Goal: Use online tool/utility: Utilize a website feature to perform a specific function

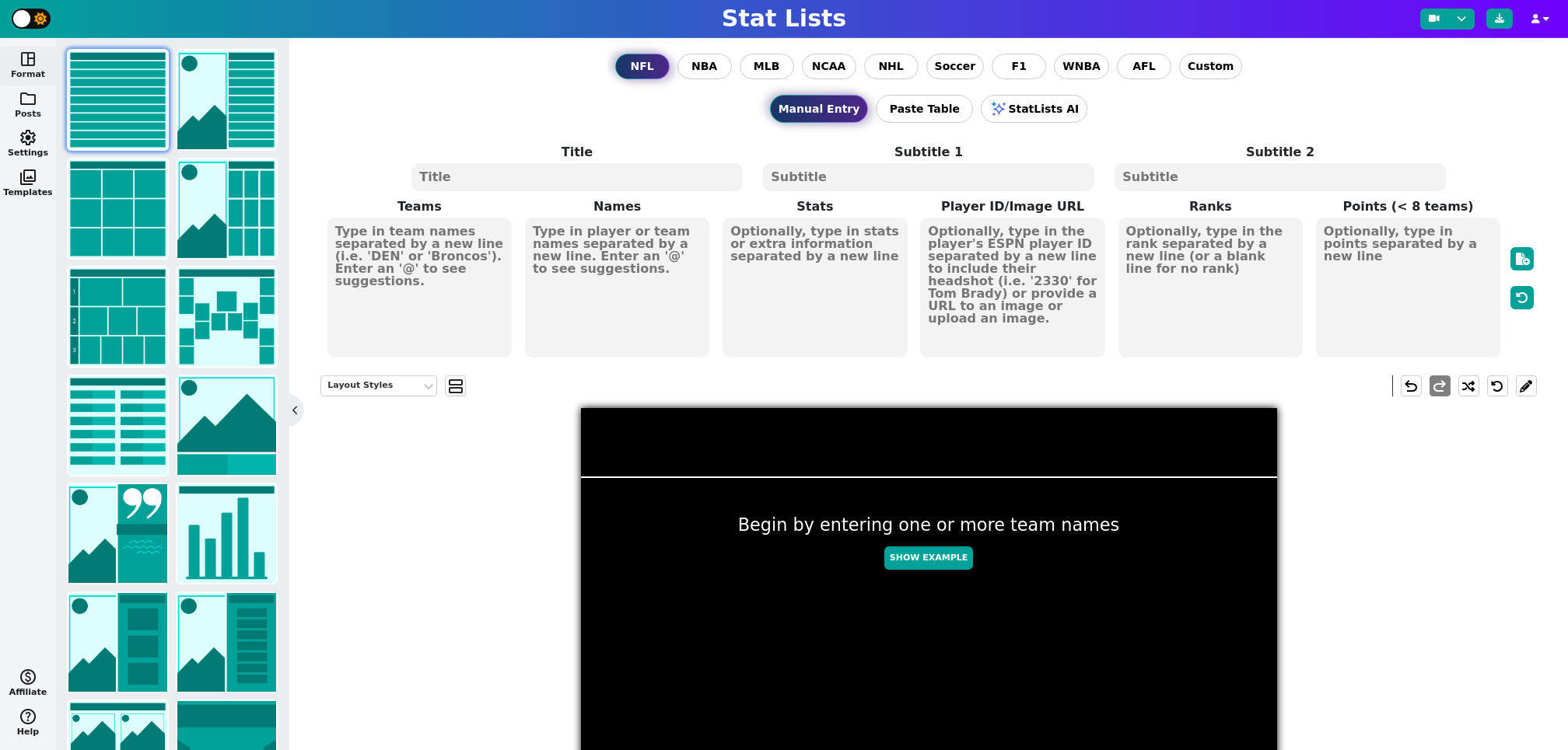
click at [25, 95] on span "folder" at bounding box center [28, 99] width 19 height 19
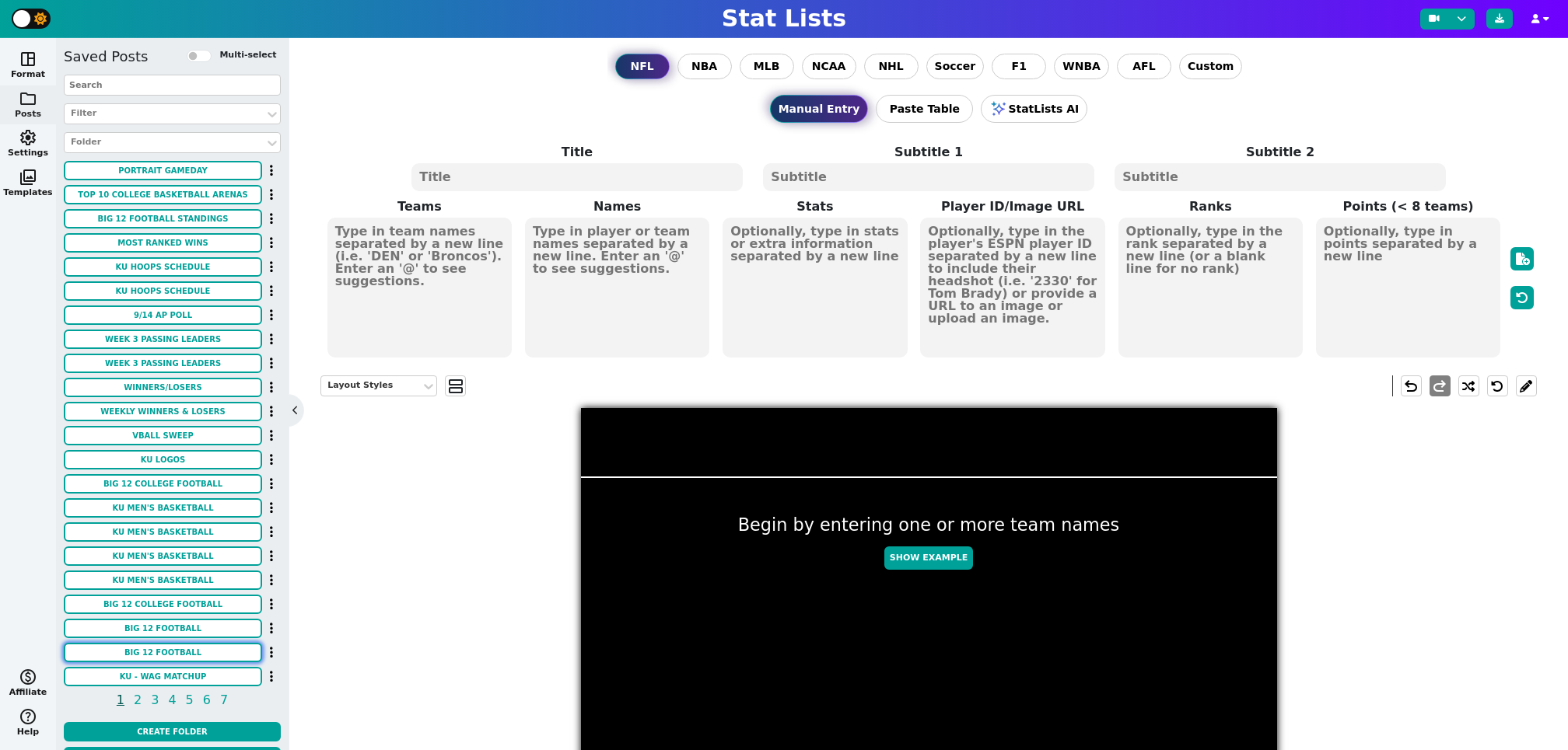
click at [167, 649] on button "BIG 12 FOOTBALL" at bounding box center [162, 652] width 198 height 20
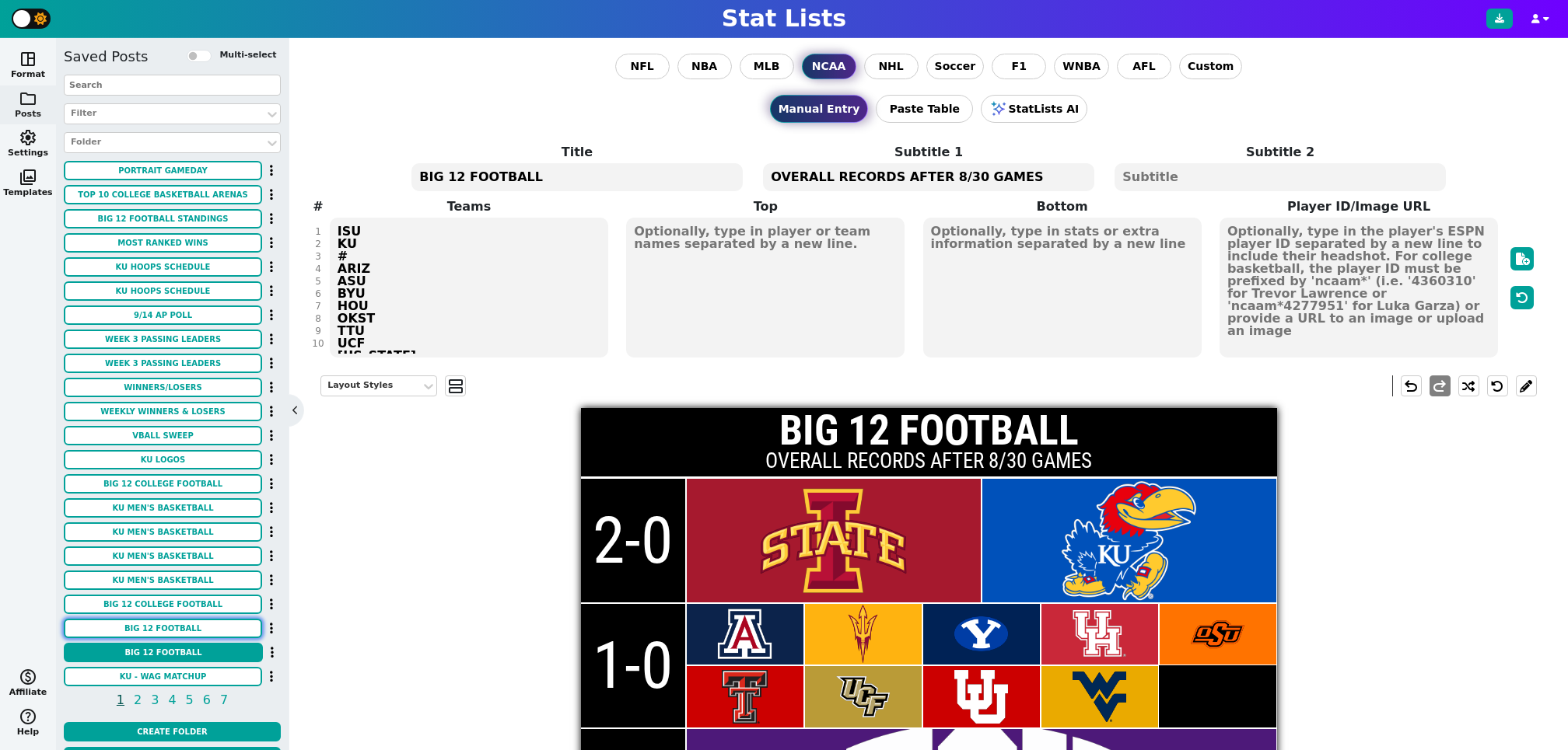
click at [175, 626] on button "BIG 12 FOOTBALL" at bounding box center [162, 628] width 198 height 20
type input "1-1"
type input "0-1"
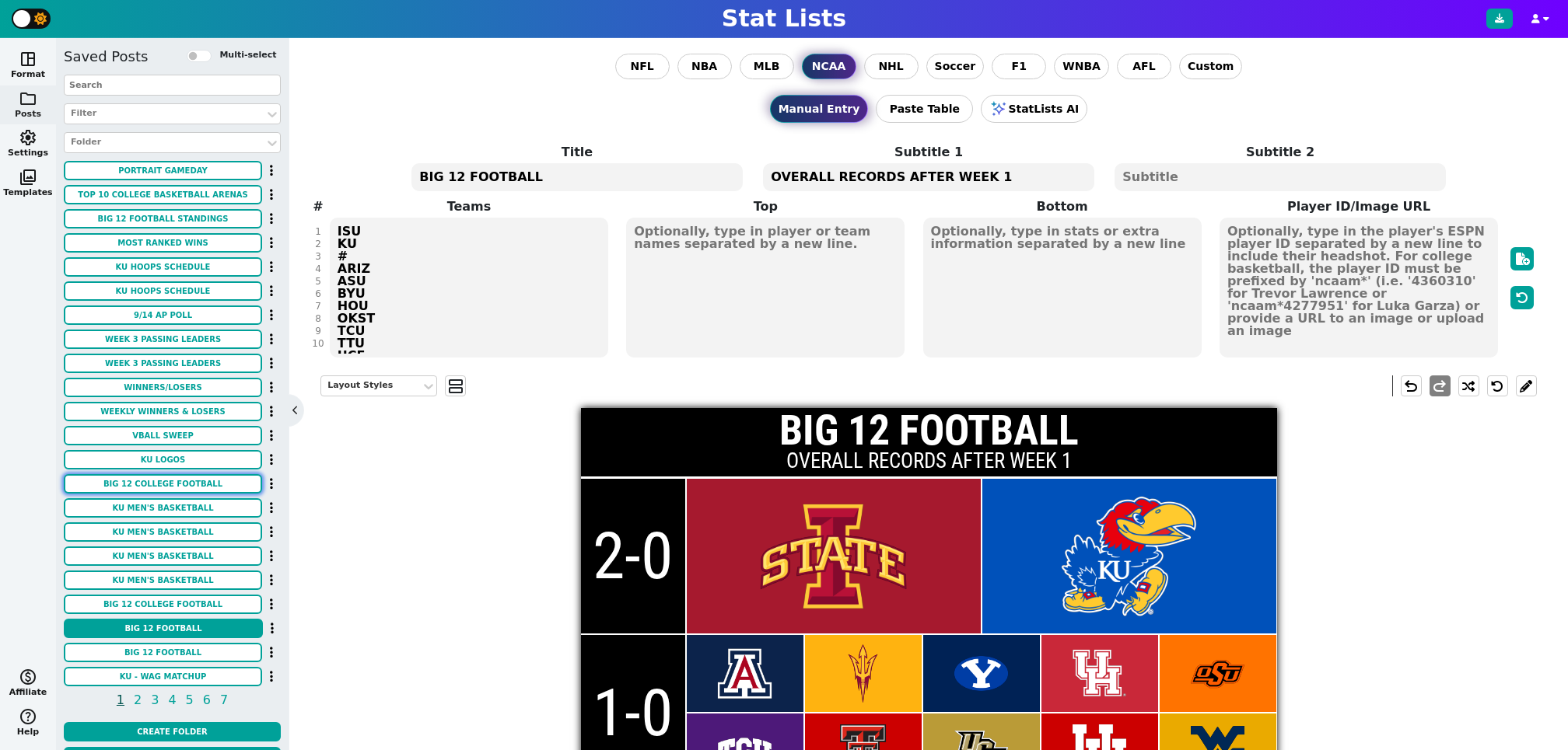
click at [191, 484] on button "BIG 12 COLLEGE FOOTBALL" at bounding box center [162, 484] width 198 height 20
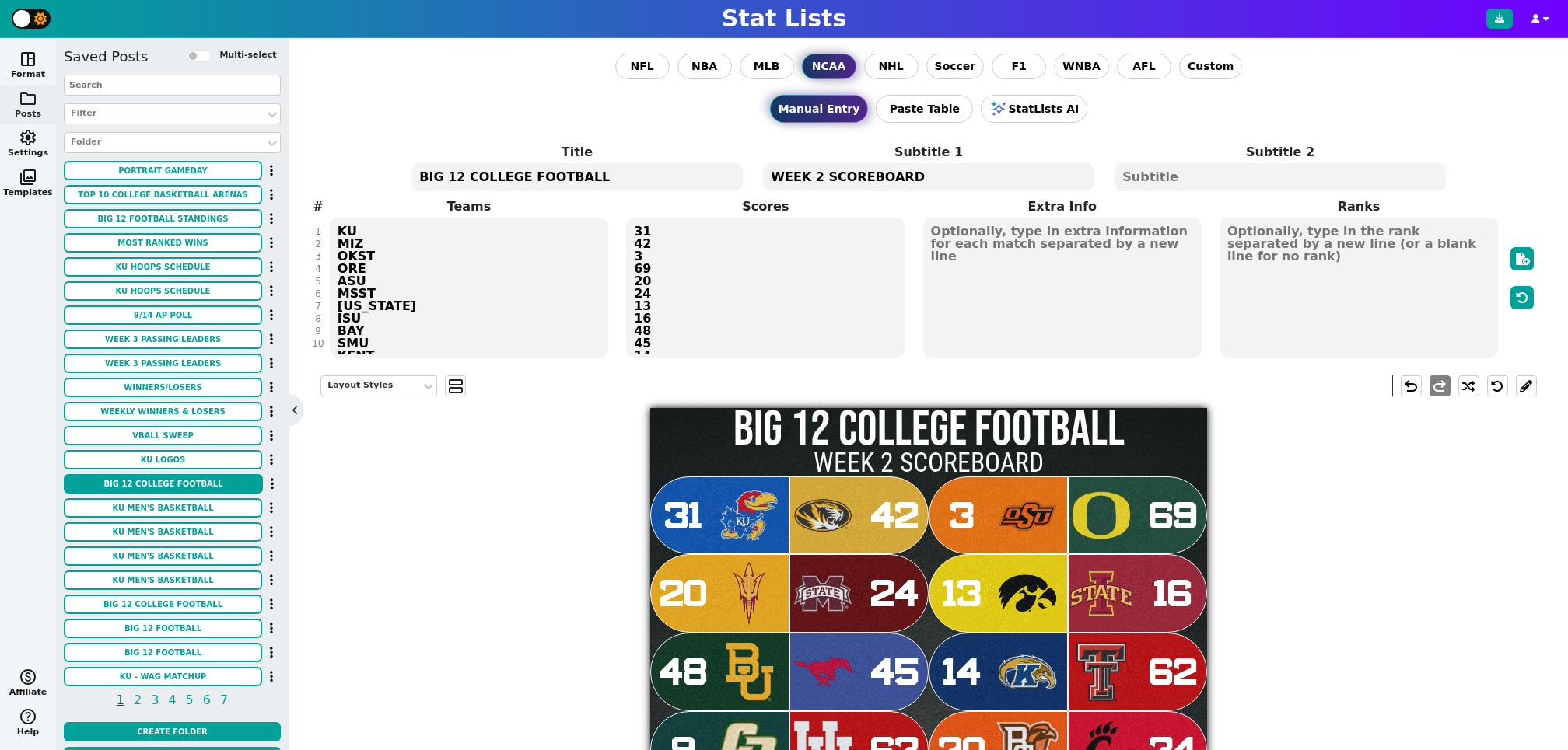
click at [812, 175] on textarea "WEEK 2 SCOREBOARD" at bounding box center [928, 177] width 331 height 28
type textarea "WEEK 6 SCOREBOARD"
click at [466, 300] on textarea "KU MIZ OKST ORE ASU MSST IOWA ISU BAY SMU KENT TTU CP UTAH BGSU CIN DEL COLO WV…" at bounding box center [469, 288] width 279 height 140
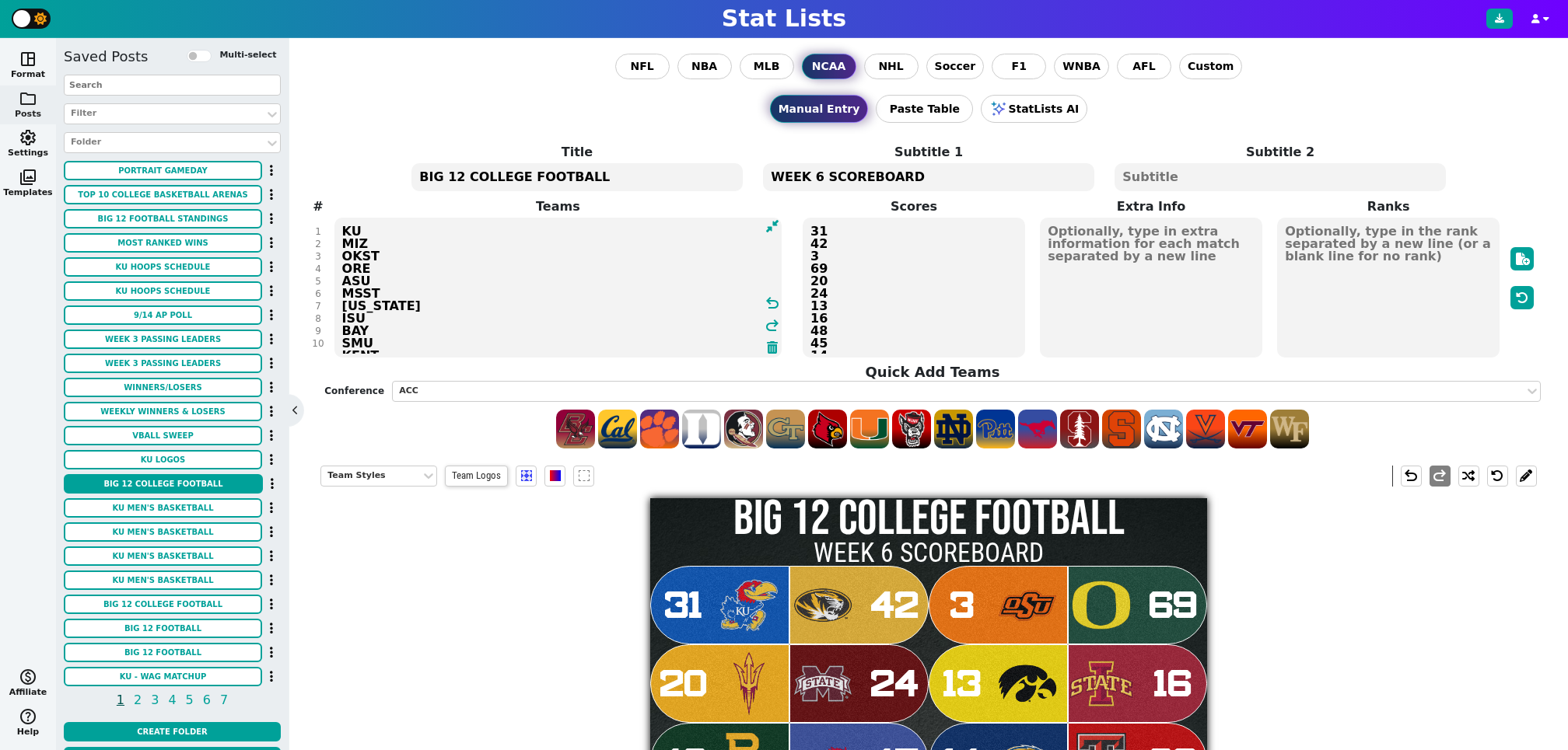
type textarea "KU MIZ OKST ORE ASU MSST IOWA ISU BAY SMU KENT TTU CP UTAH BGSU CIN DEL COLO WV…"
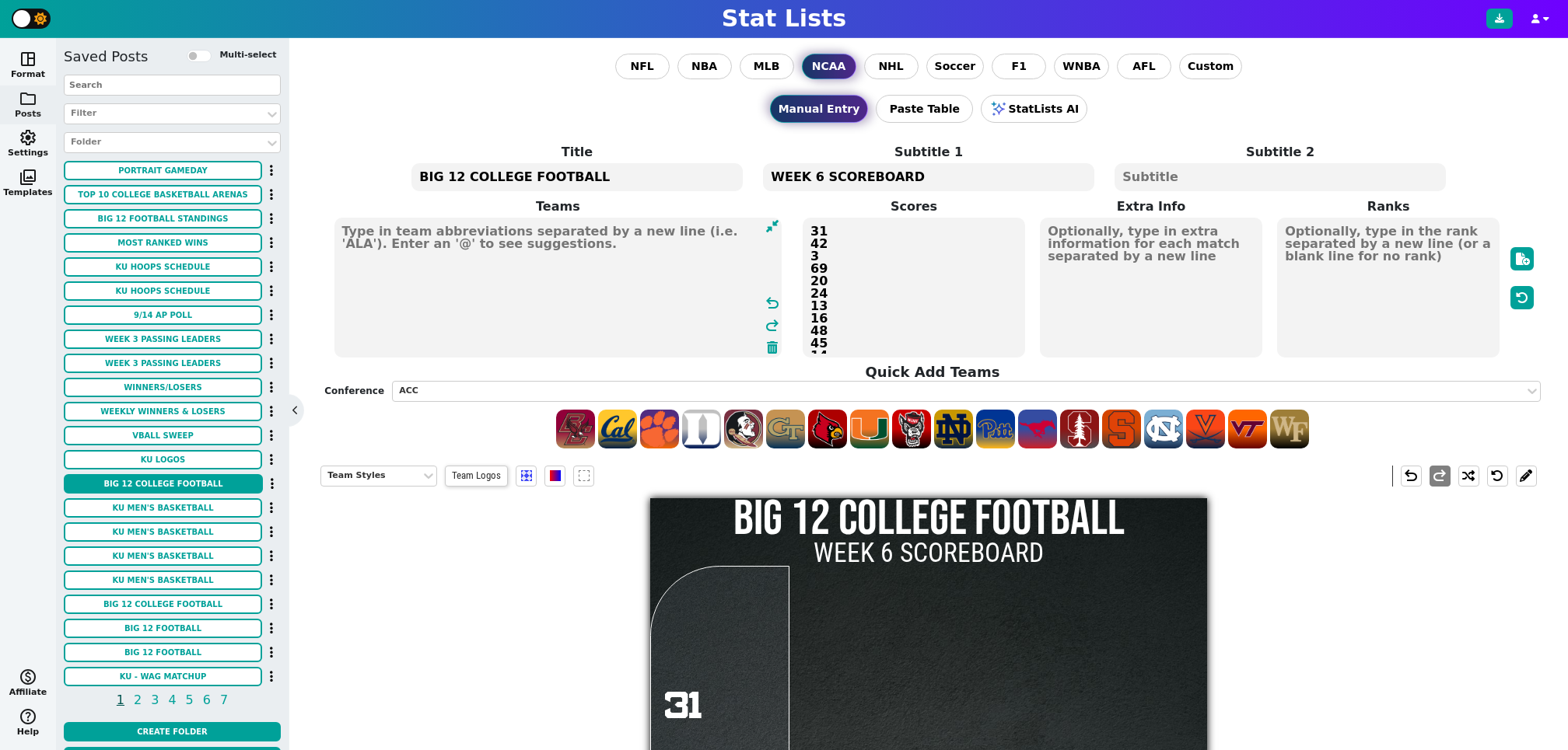
click at [881, 301] on textarea "31 42 3 69 20 24 13 16 48 45 14 62 9 63 20 34 7 31 10 17 24 21 35 9 7 68 3 48 3…" at bounding box center [913, 288] width 223 height 140
type textarea "31 42 3 69 20 24 13 16 48 45 14 62 9 63 20 34 7 31 10 17 24 21 35 9 7 68 3 48 3…"
click at [449, 266] on textarea at bounding box center [558, 288] width 448 height 140
click at [483, 388] on div "ACC" at bounding box center [958, 391] width 1119 height 13
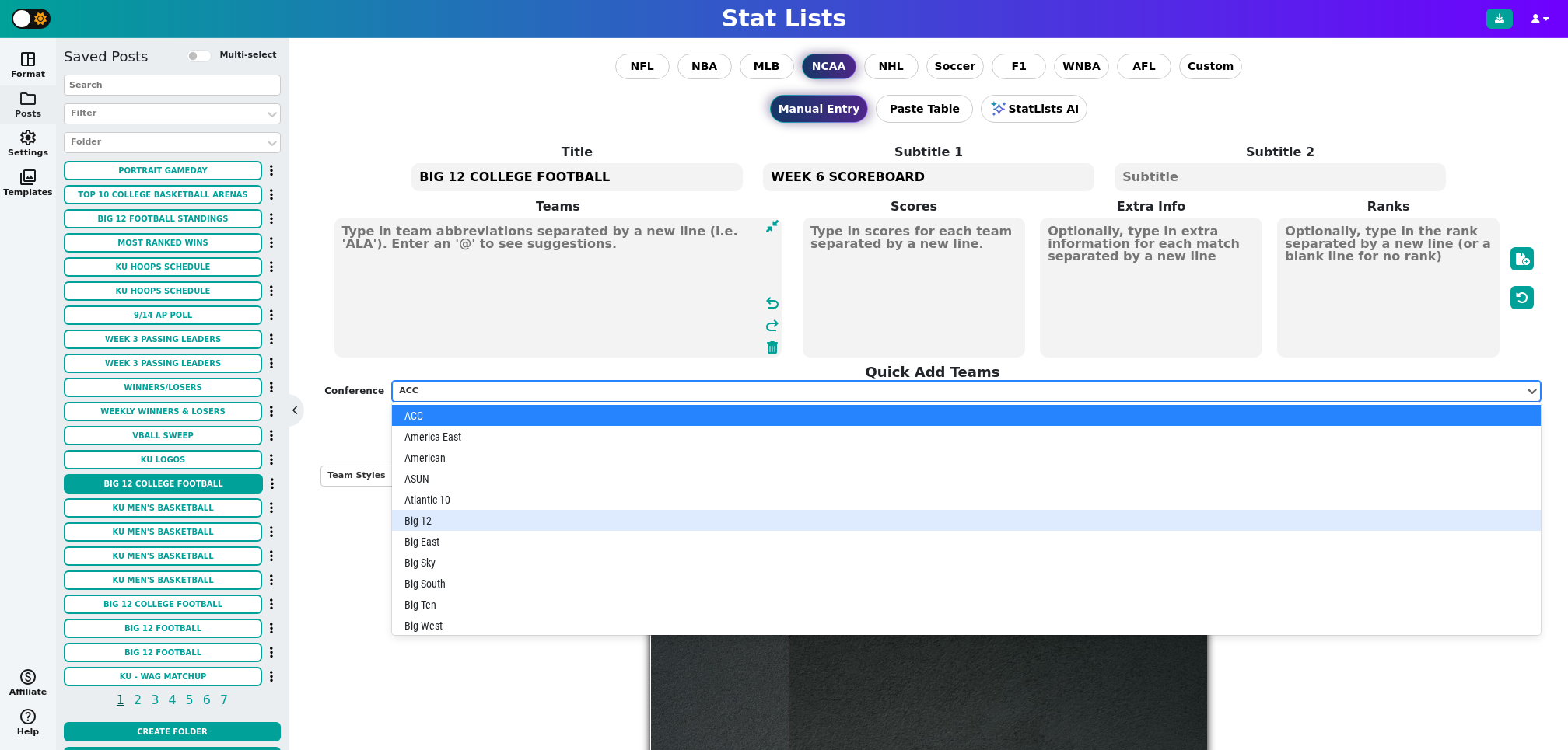
click at [440, 520] on div "Big 12" at bounding box center [966, 521] width 1149 height 21
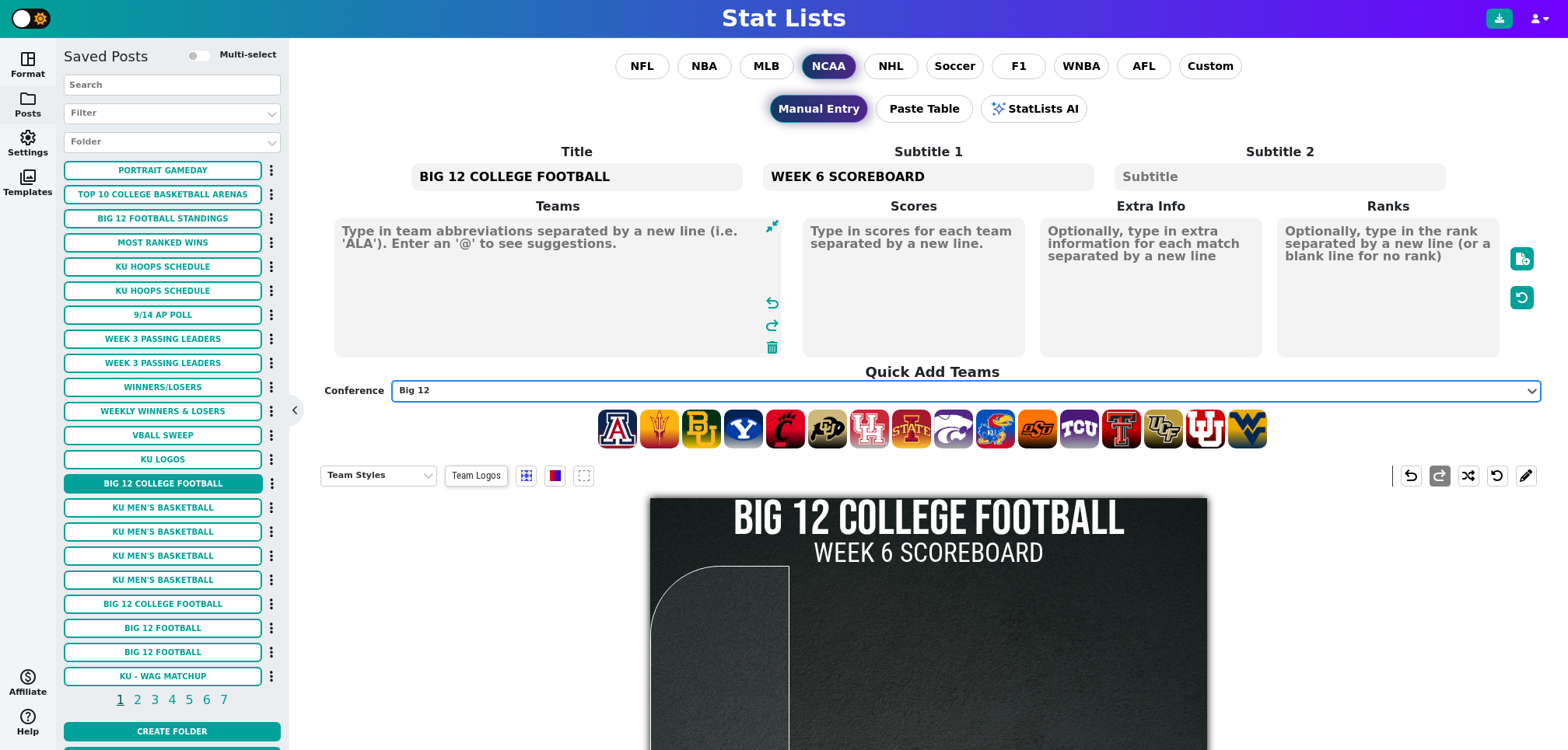
click at [463, 247] on textarea at bounding box center [558, 288] width 448 height 140
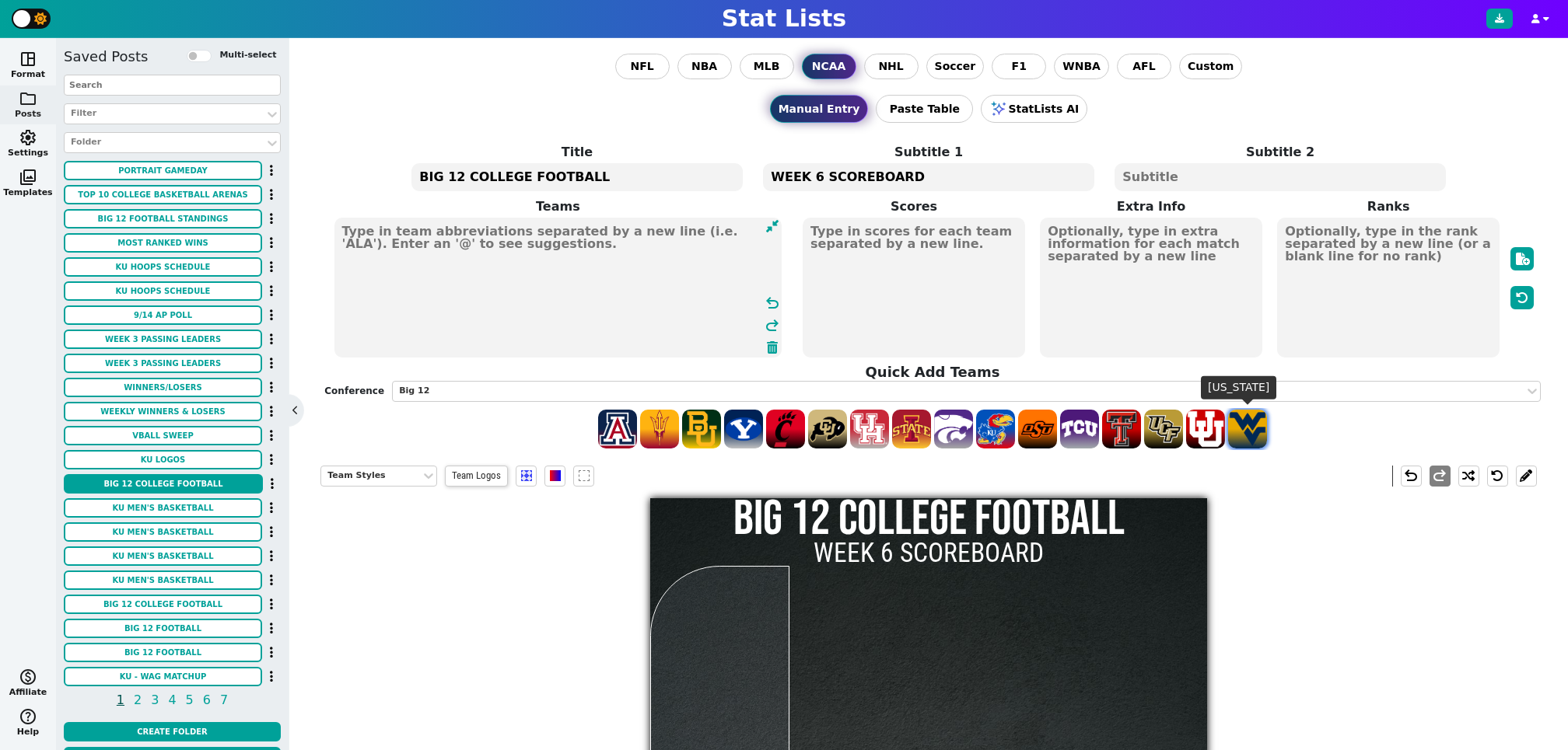
click at [1250, 427] on span at bounding box center [1248, 430] width 39 height 39
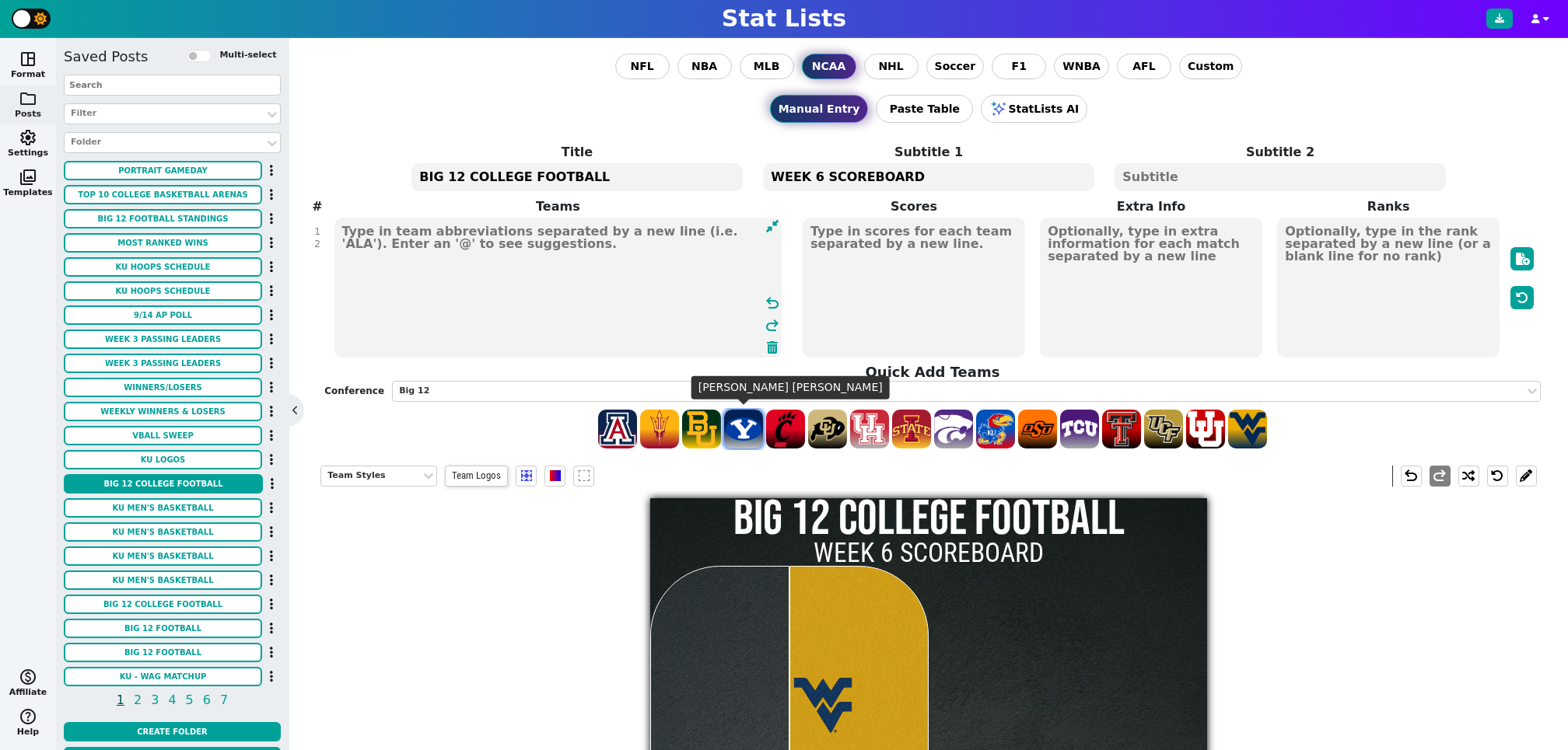
click at [749, 425] on span at bounding box center [743, 430] width 39 height 39
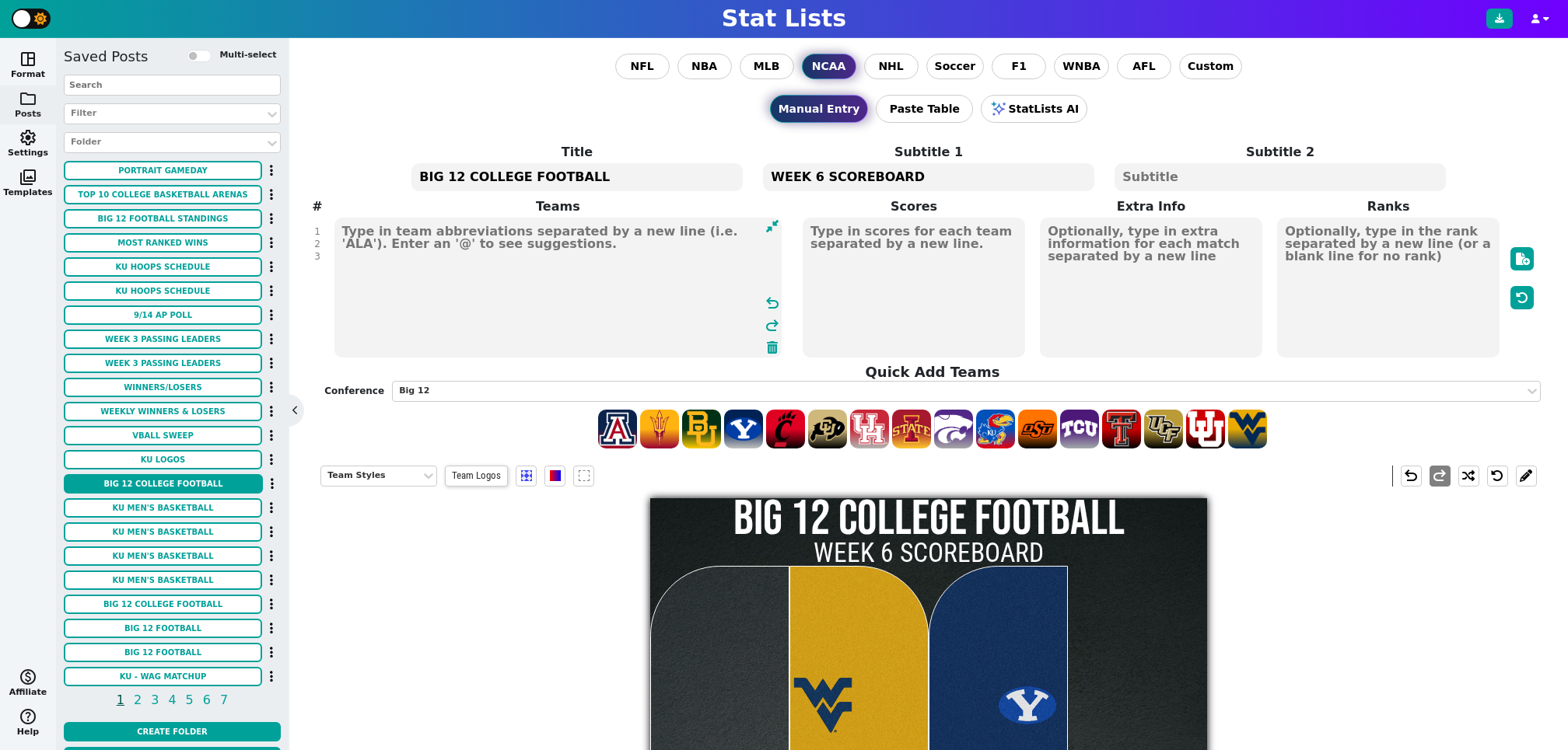
click at [338, 239] on textarea "WVU BYU" at bounding box center [558, 288] width 448 height 140
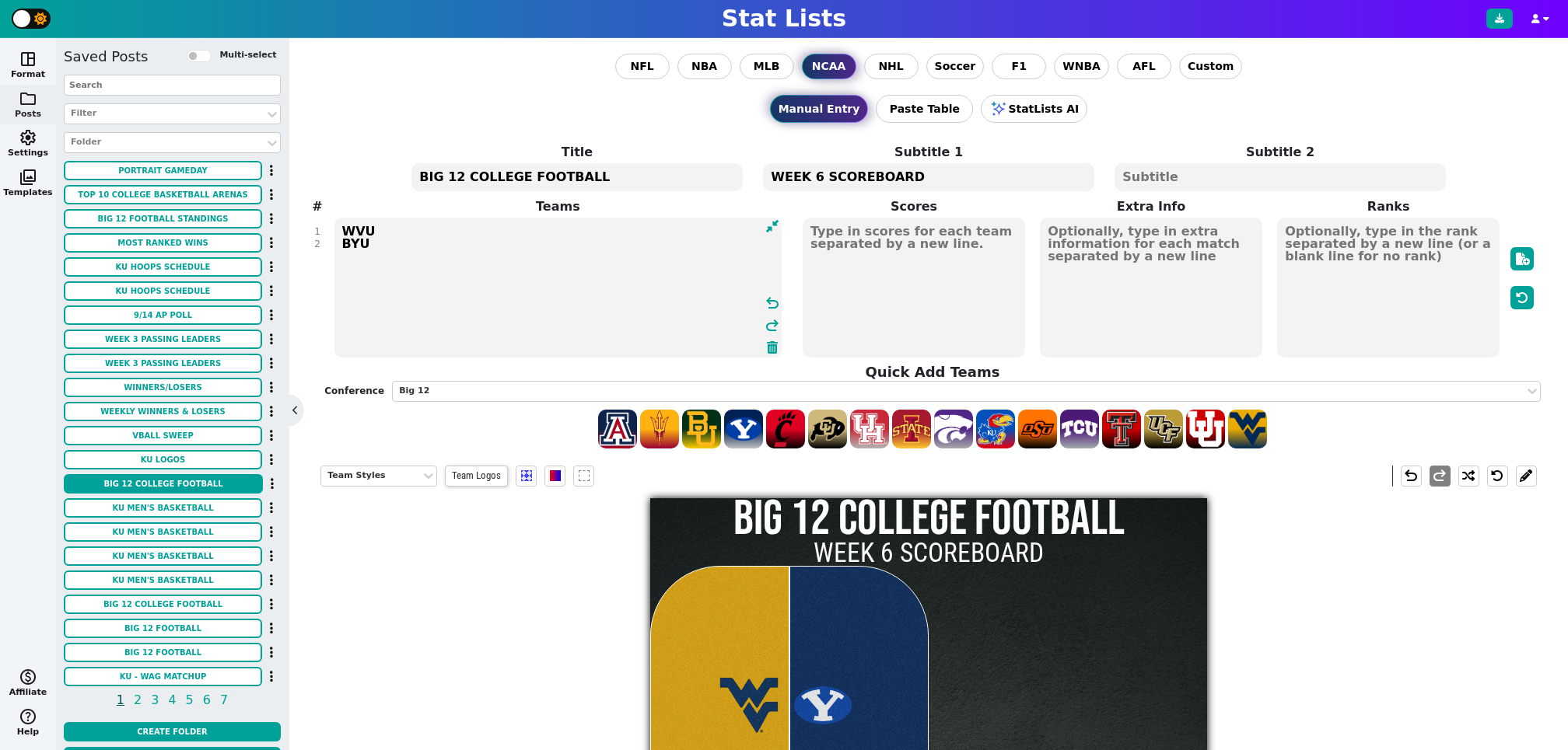
click at [380, 260] on textarea "WVU BYU" at bounding box center [558, 288] width 448 height 140
type textarea "WVU BYU"
click at [999, 441] on span at bounding box center [995, 430] width 39 height 39
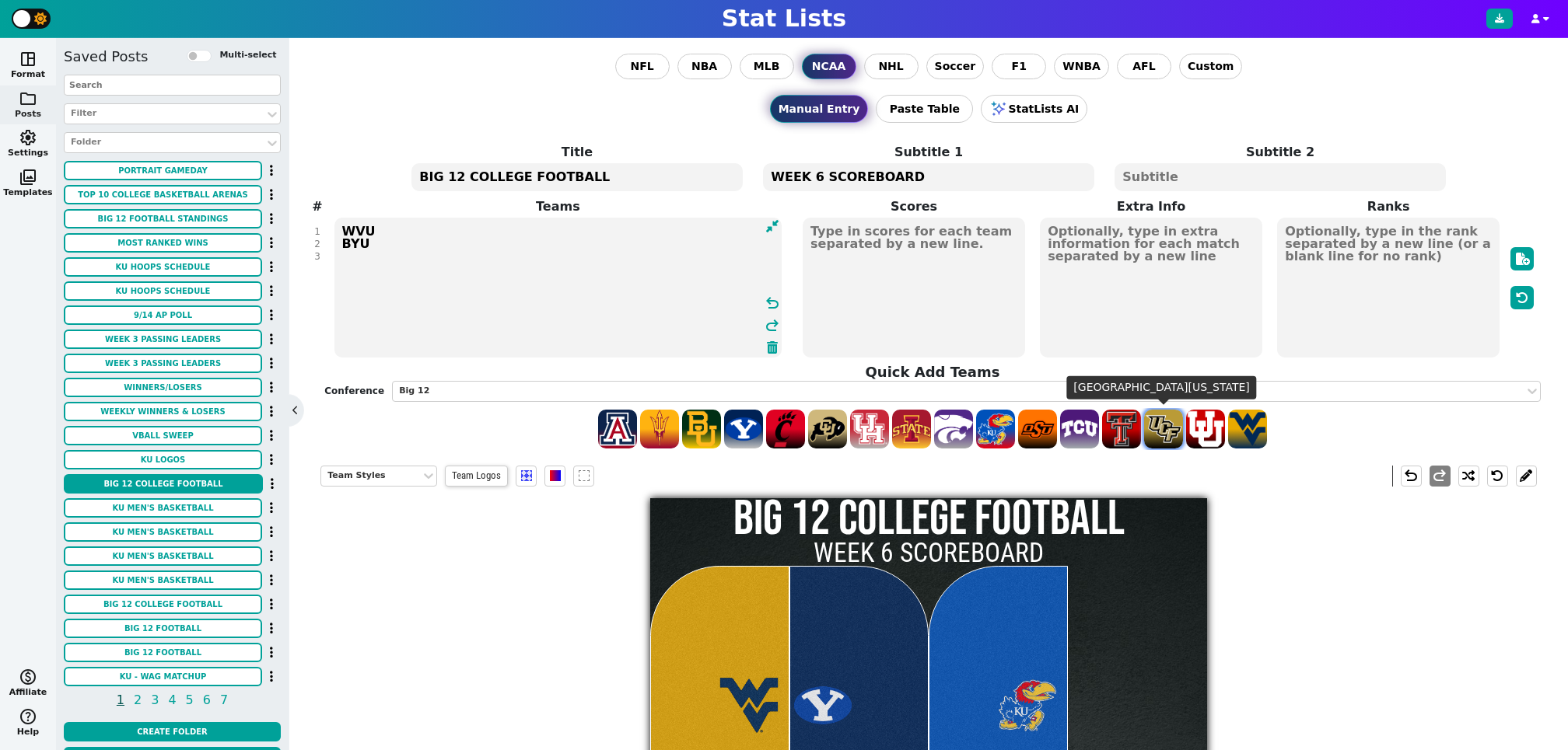
click at [1159, 428] on span at bounding box center [1164, 430] width 39 height 39
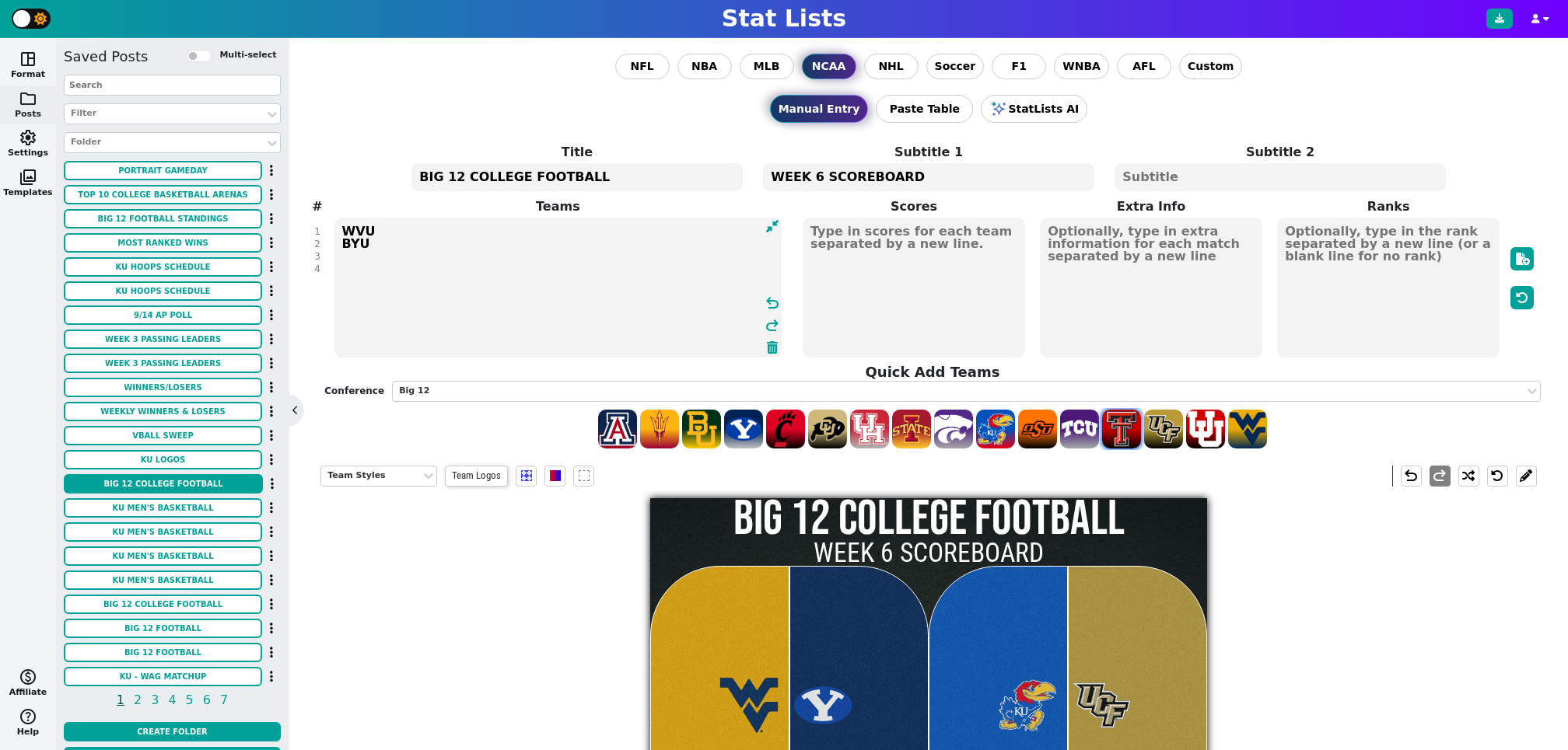
click at [1124, 439] on span at bounding box center [1122, 430] width 39 height 39
click at [869, 429] on span at bounding box center [869, 430] width 39 height 39
click at [914, 426] on span at bounding box center [911, 430] width 39 height 39
click at [786, 430] on span at bounding box center [785, 430] width 39 height 39
click at [957, 435] on span at bounding box center [953, 430] width 39 height 39
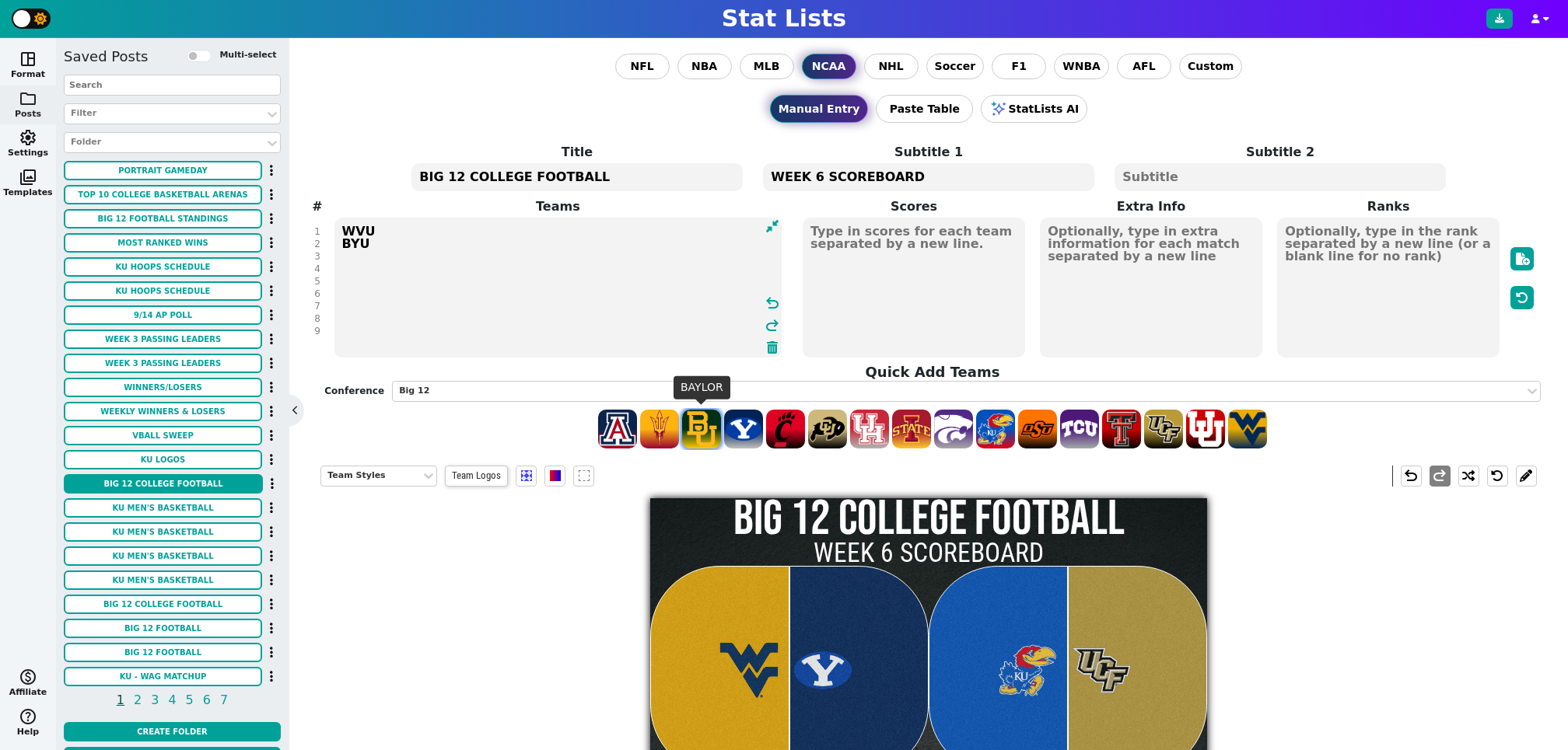
click at [708, 426] on span at bounding box center [702, 430] width 39 height 39
click at [1039, 434] on span at bounding box center [1038, 430] width 39 height 39
click at [620, 431] on span at bounding box center [618, 430] width 39 height 39
click at [836, 429] on span at bounding box center [827, 430] width 39 height 39
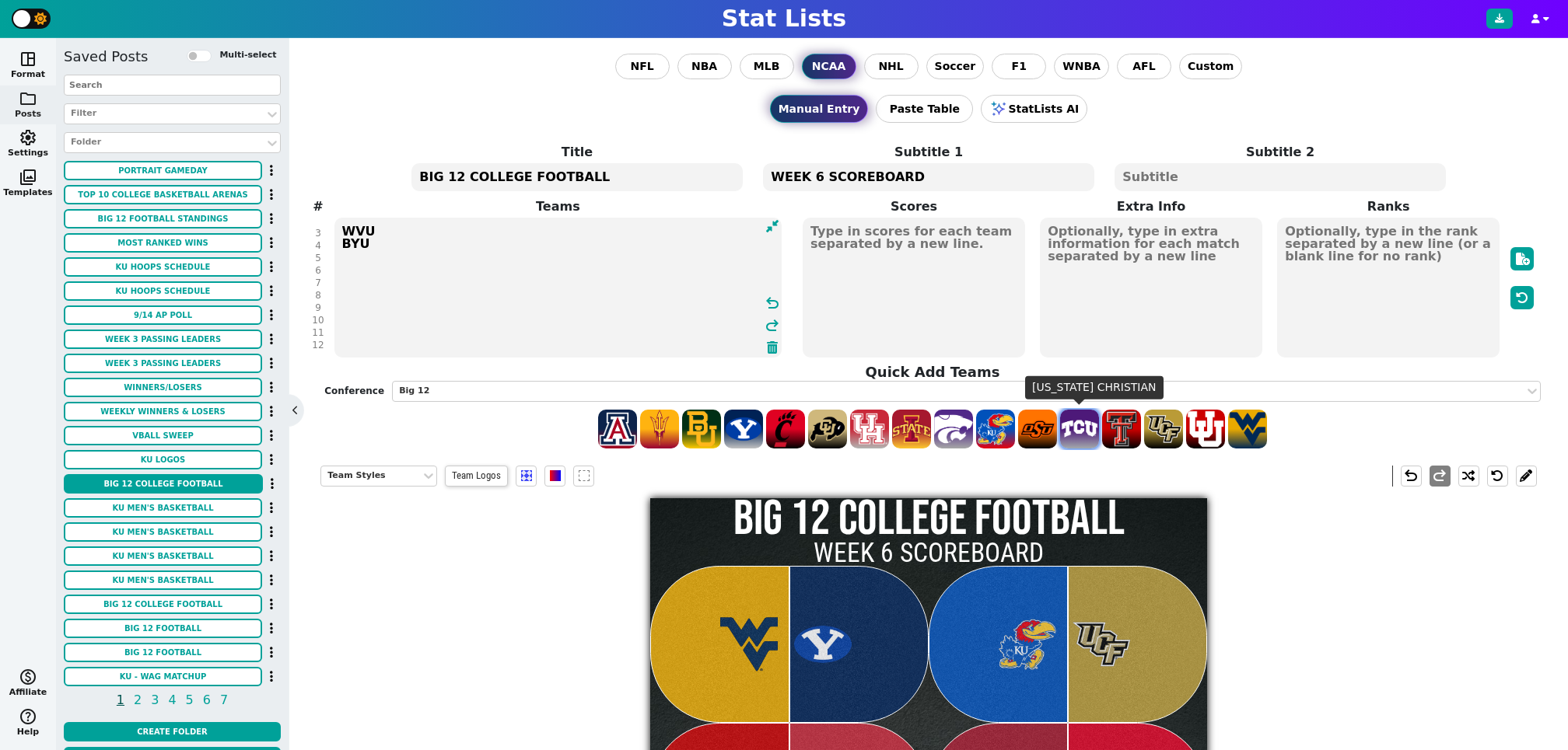
click at [1084, 429] on span at bounding box center [1080, 430] width 39 height 39
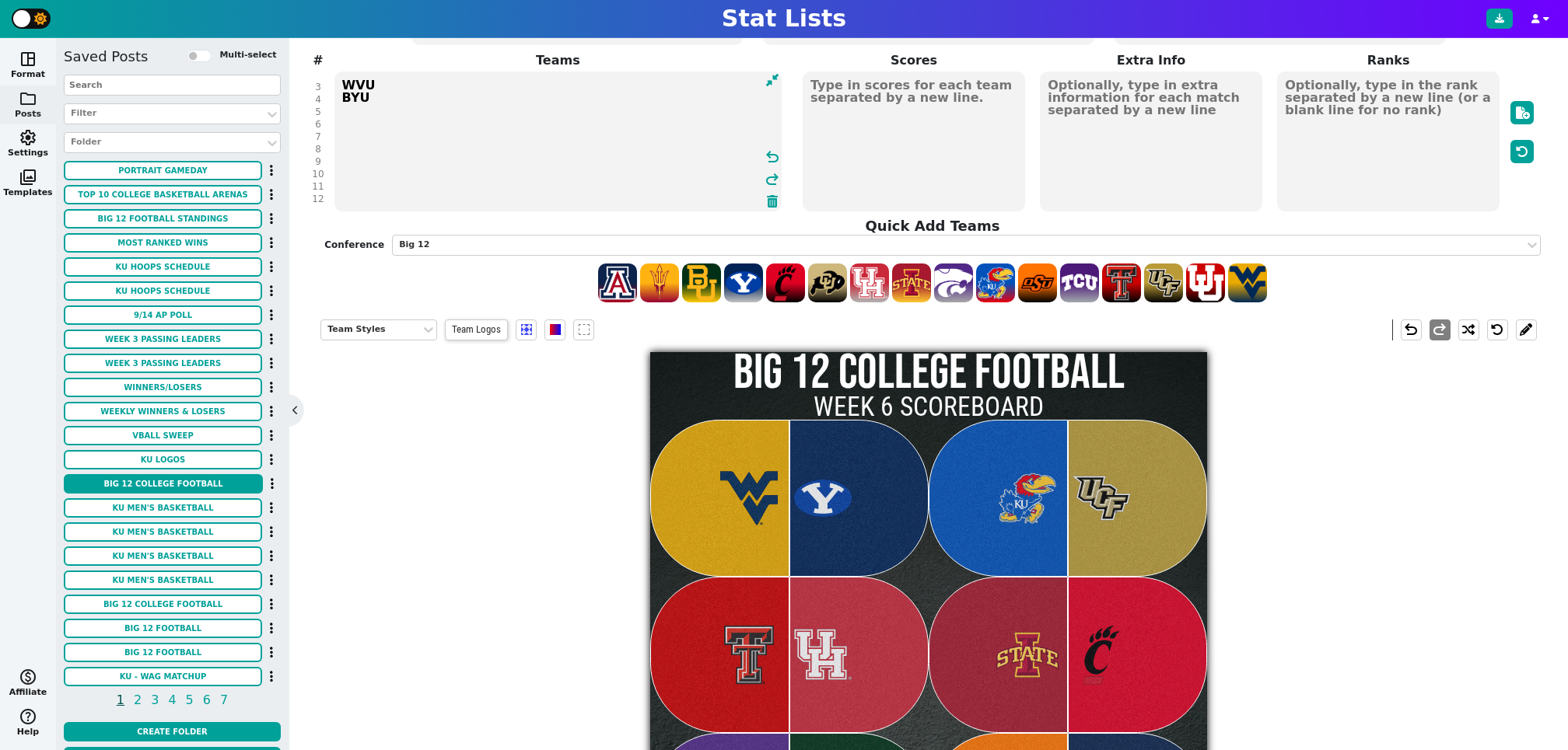
scroll to position [117, 0]
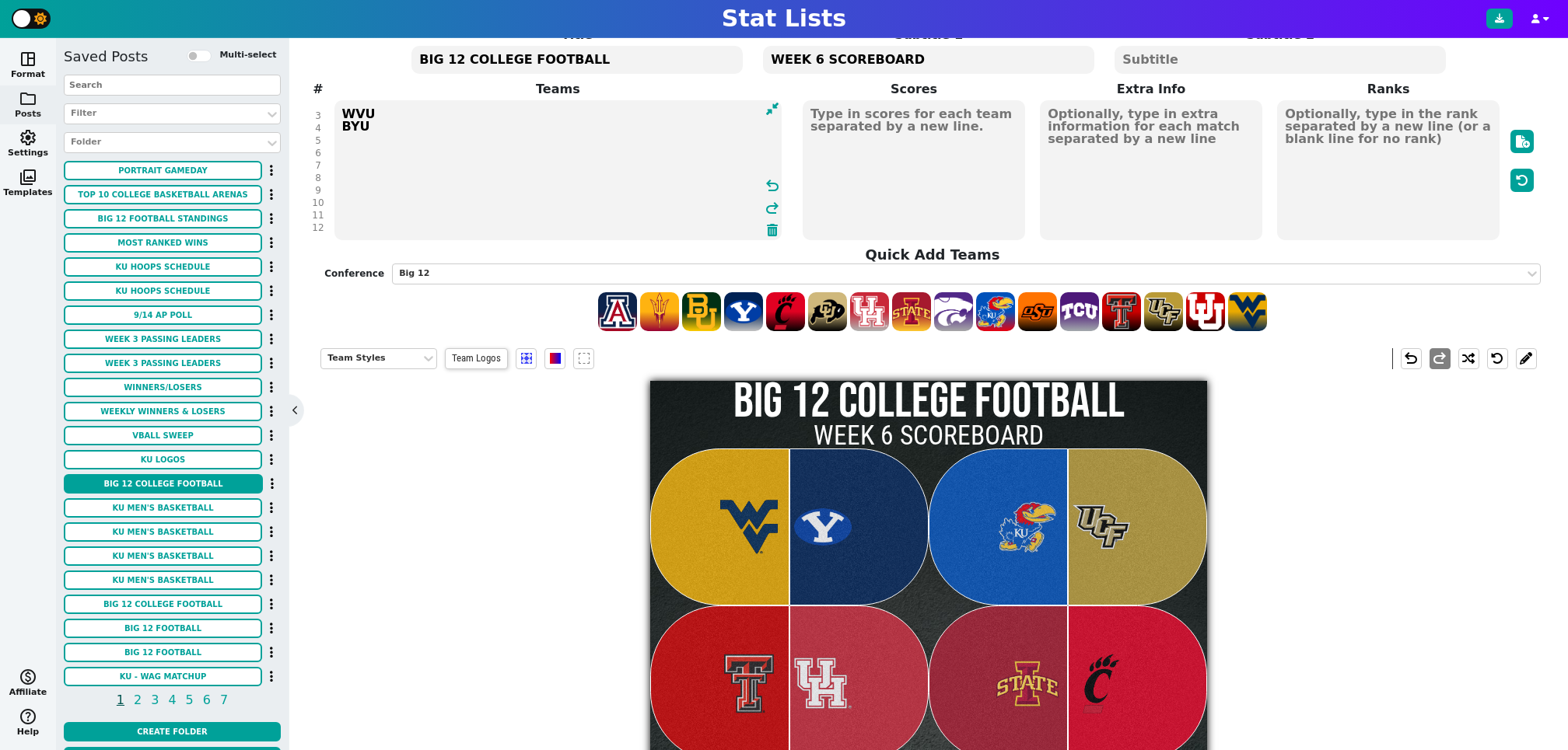
click at [906, 146] on textarea at bounding box center [913, 170] width 223 height 140
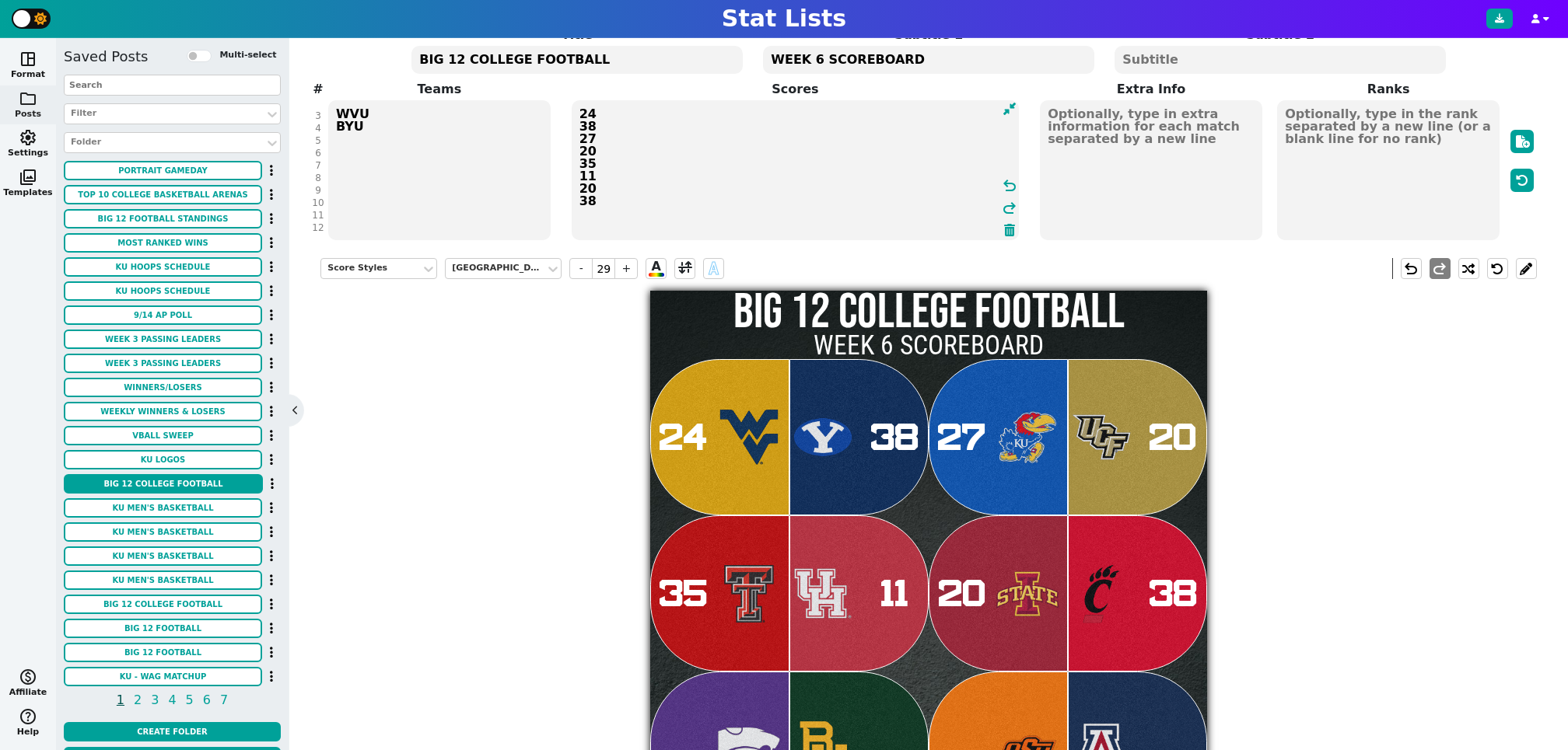
click at [587, 184] on textarea "24 38 27 20 35 11 20 38" at bounding box center [795, 170] width 448 height 140
click at [616, 214] on textarea "24 38 27 20 35 11 30 38" at bounding box center [795, 170] width 448 height 140
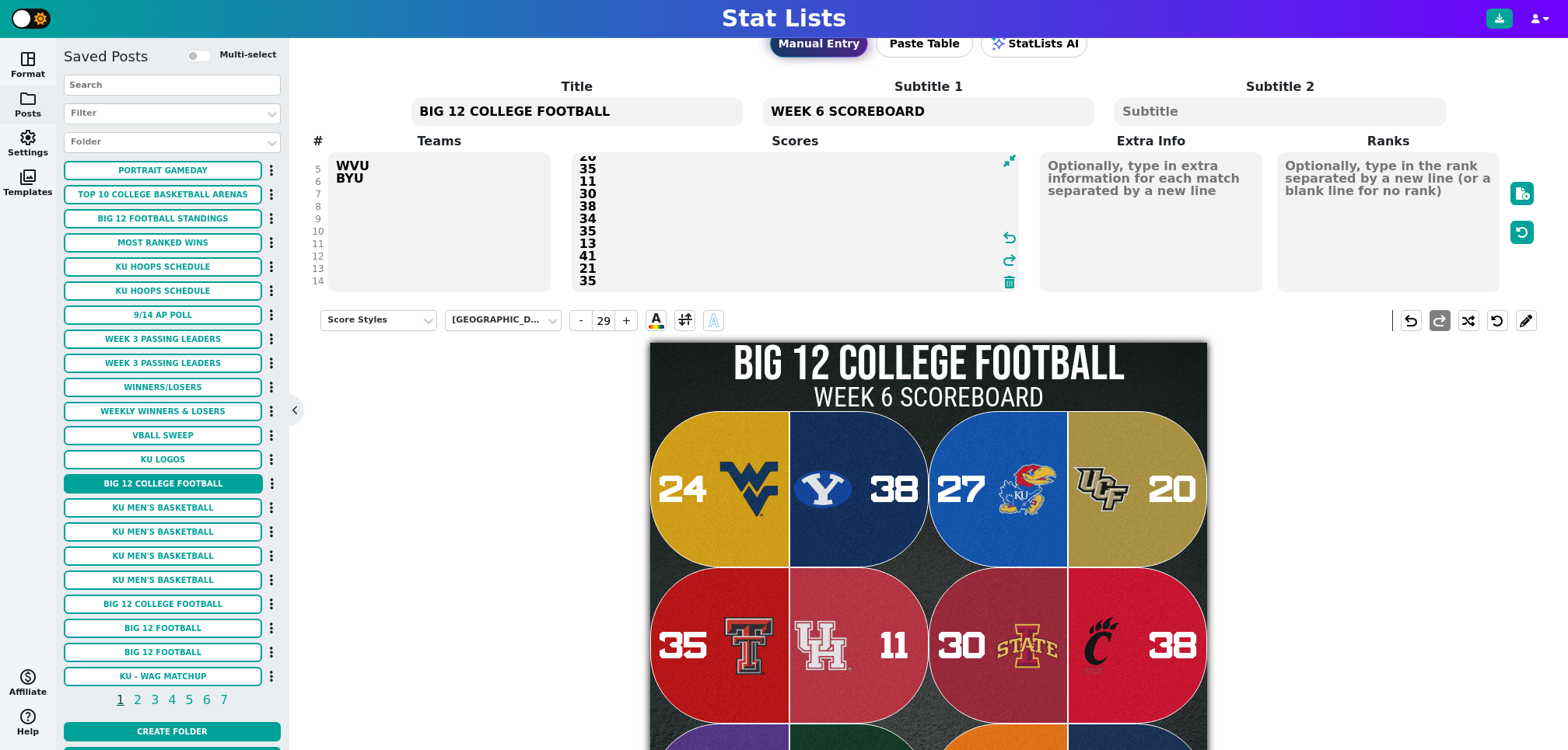
scroll to position [58, 0]
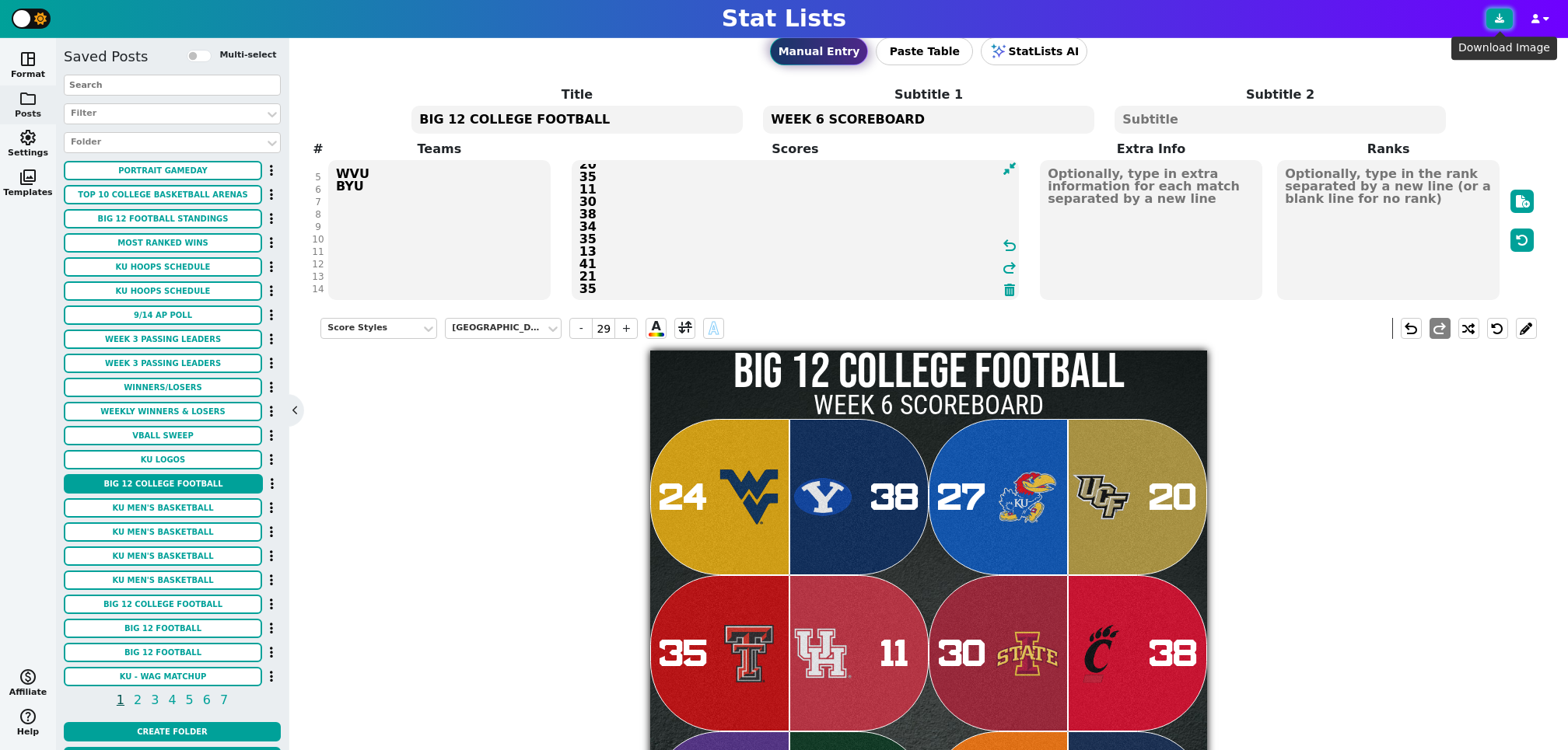
type textarea "24 38 27 20 35 11 30 38 34 35 13 41 21 35"
click at [1502, 12] on button at bounding box center [1499, 19] width 26 height 20
